Goal: Navigation & Orientation: Find specific page/section

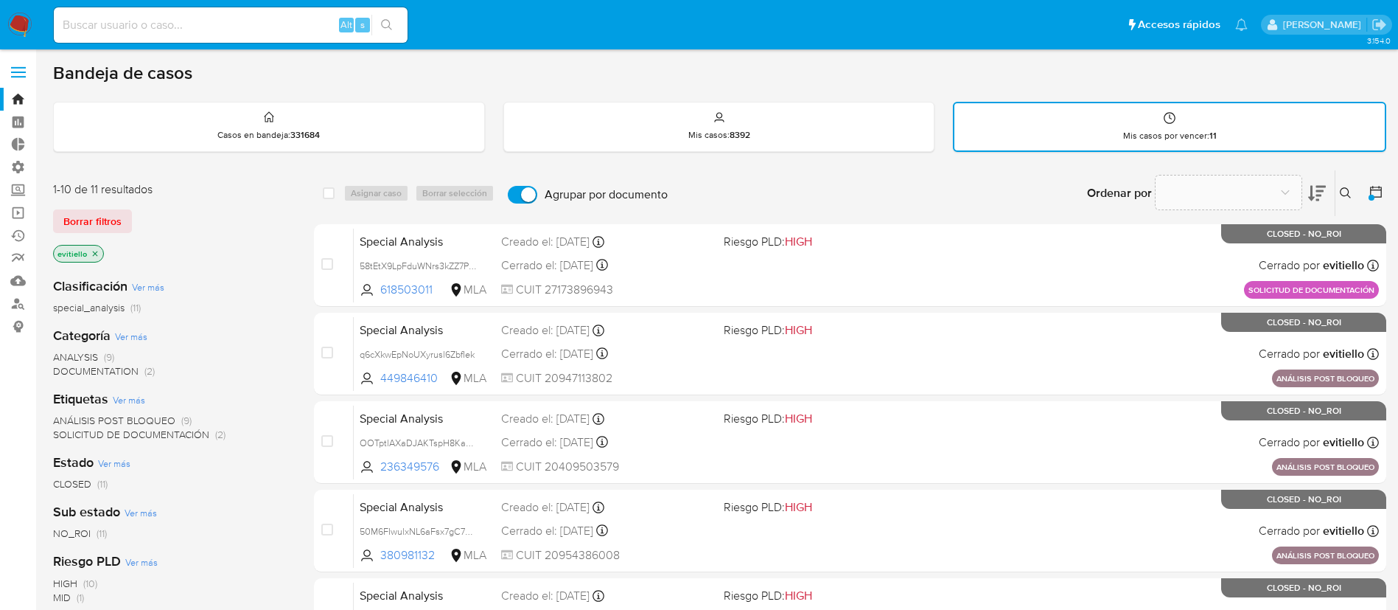
click at [12, 24] on img at bounding box center [19, 25] width 25 height 25
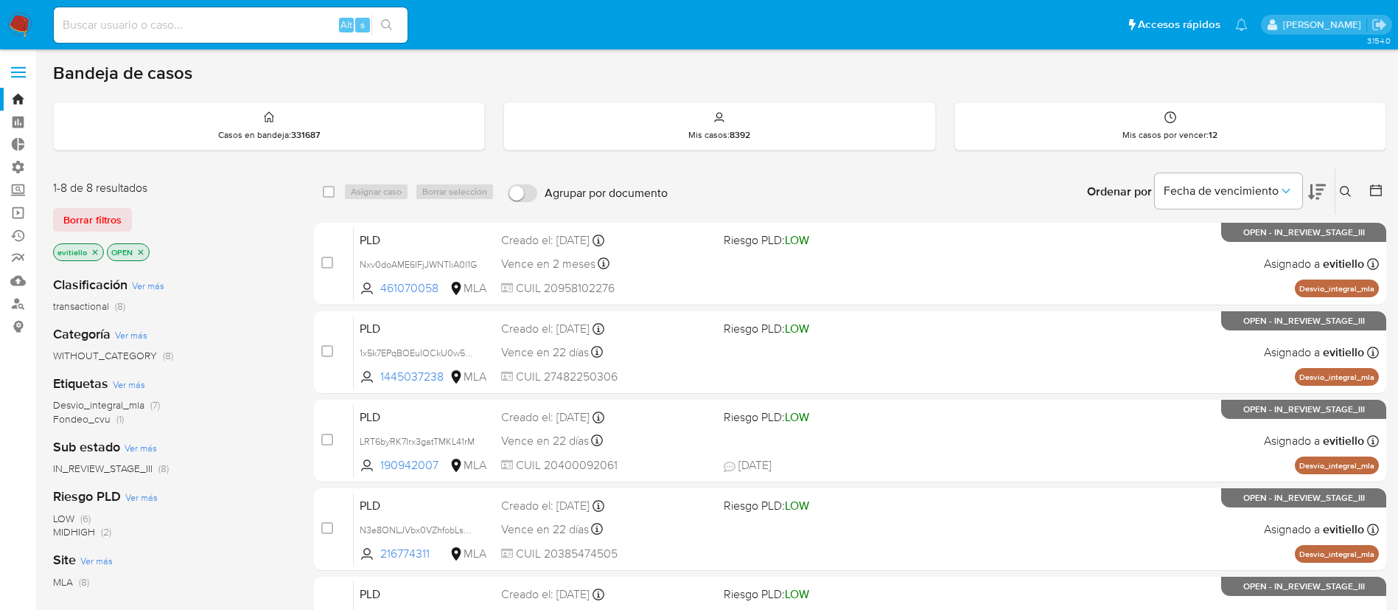
click at [18, 18] on img at bounding box center [19, 25] width 25 height 25
